Goal: Task Accomplishment & Management: Manage account settings

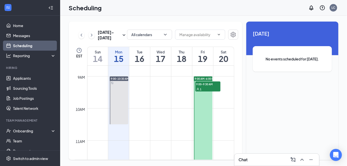
scroll to position [246, 0]
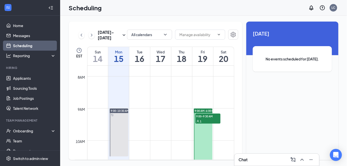
click at [207, 112] on div "9:00 AM-6:00 PM" at bounding box center [203, 111] width 19 height 5
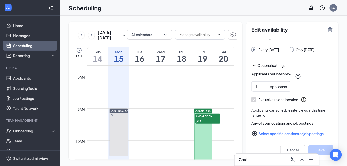
scroll to position [37, 0]
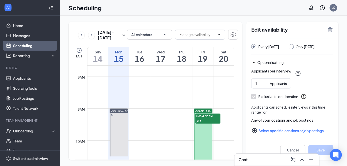
click at [32, 46] on link "Scheduling" at bounding box center [34, 46] width 43 height 10
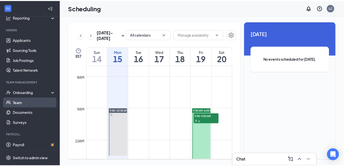
scroll to position [40, 0]
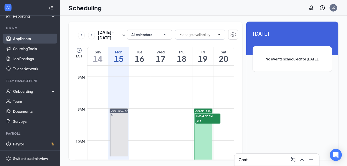
click at [28, 40] on link "Applicants" at bounding box center [34, 39] width 43 height 10
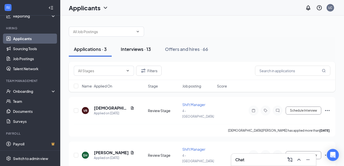
click at [132, 54] on button "Interviews · 13" at bounding box center [136, 49] width 40 height 15
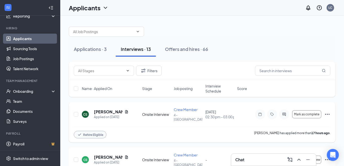
click at [325, 113] on icon "Ellipses" at bounding box center [327, 114] width 6 height 6
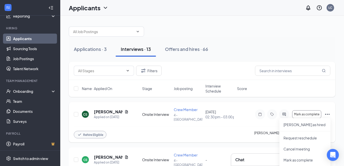
click at [250, 128] on div "Rehire Eligible [PERSON_NAME] has applied more than 17 hours ago ." at bounding box center [202, 135] width 256 height 16
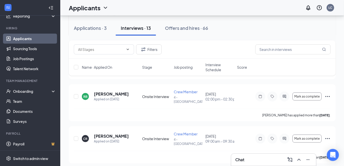
scroll to position [176, 0]
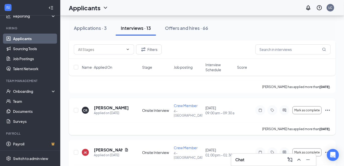
click at [326, 108] on icon "Ellipses" at bounding box center [327, 110] width 6 height 6
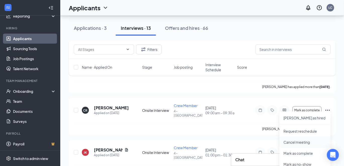
click at [297, 140] on p "Cancel meeting" at bounding box center [304, 142] width 43 height 5
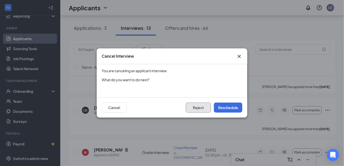
click at [203, 109] on button "Reject" at bounding box center [198, 108] width 25 height 10
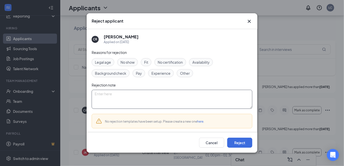
click at [137, 102] on textarea at bounding box center [172, 99] width 161 height 19
type textarea "keep rescheduling"
click at [239, 147] on button "Reject" at bounding box center [239, 143] width 25 height 10
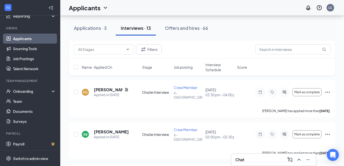
scroll to position [100, 0]
